Goal: Find specific page/section: Find specific page/section

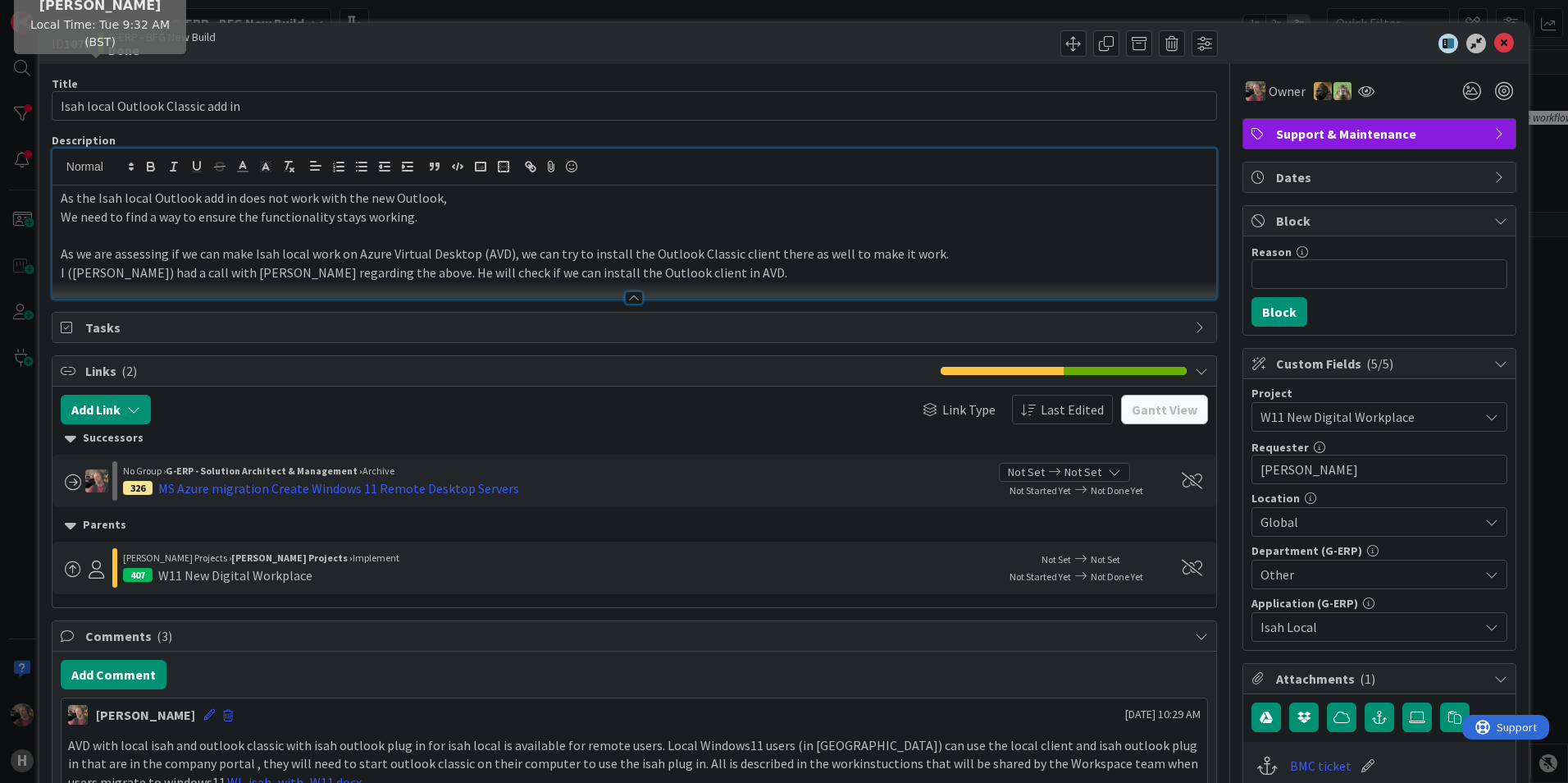
scroll to position [410, 0]
click at [1497, 41] on icon at bounding box center [1504, 43] width 20 height 20
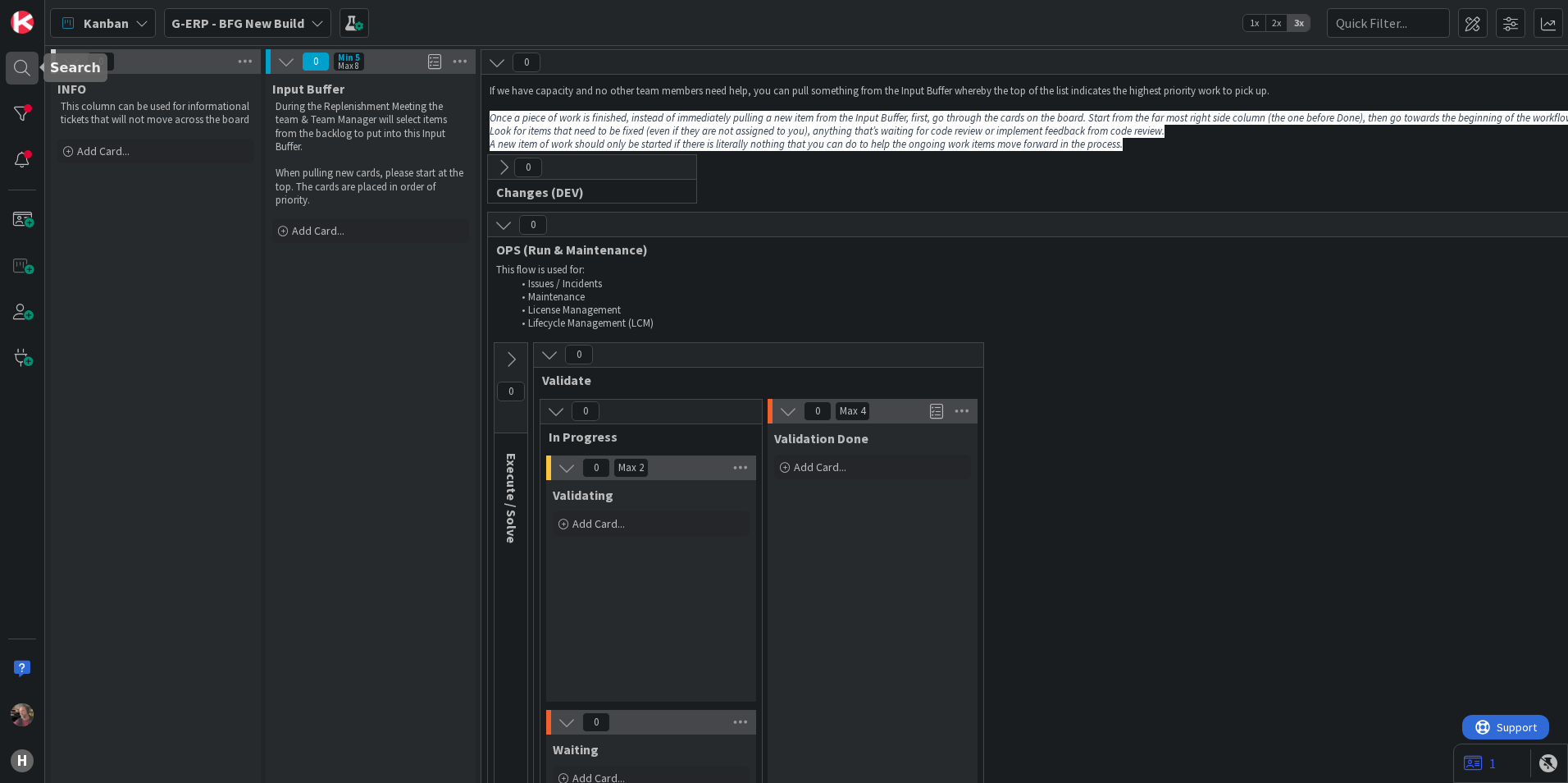
click at [26, 72] on div at bounding box center [23, 68] width 33 height 33
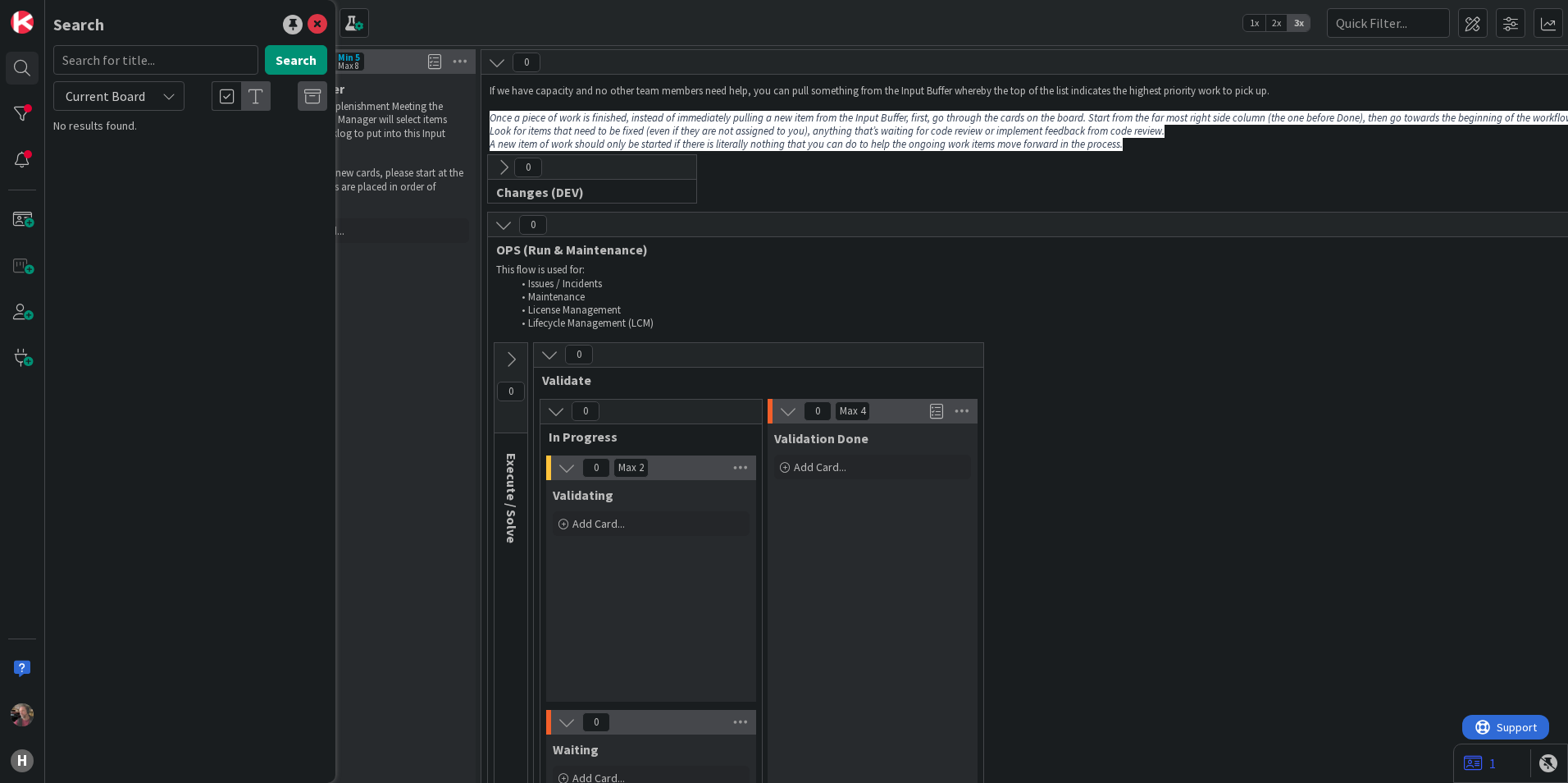
drag, startPoint x: 114, startPoint y: 86, endPoint x: 117, endPoint y: 104, distance: 18.2
click at [114, 95] on span "Current Board" at bounding box center [105, 96] width 85 height 23
click at [101, 161] on span "All Boards" at bounding box center [148, 164] width 170 height 24
click at [120, 66] on input "text" at bounding box center [155, 60] width 205 height 30
type input "1750"
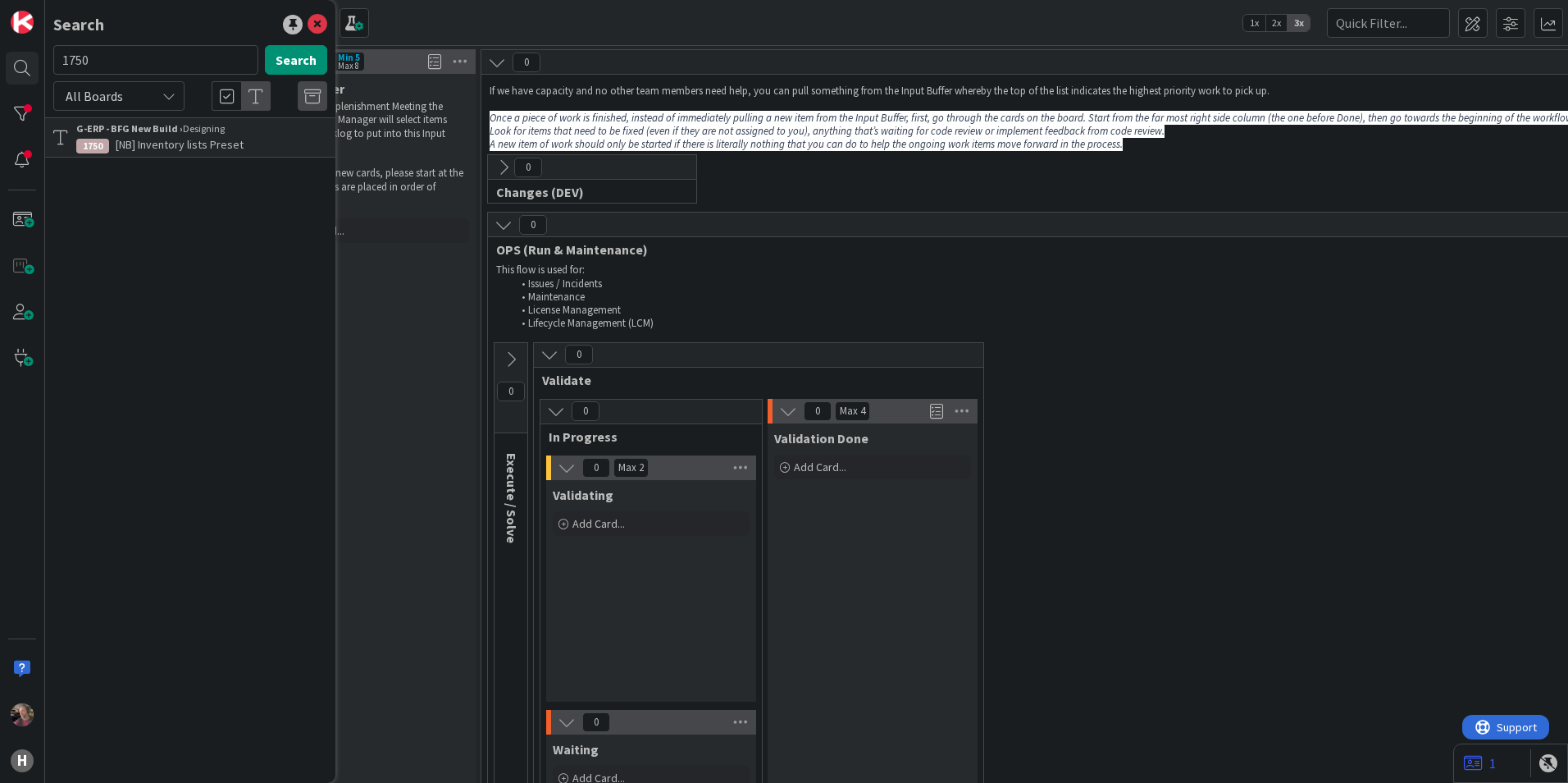
click at [180, 136] on div "G-ERP - BFG New Build › Designing" at bounding box center [202, 129] width 251 height 15
